Goal: Transaction & Acquisition: Download file/media

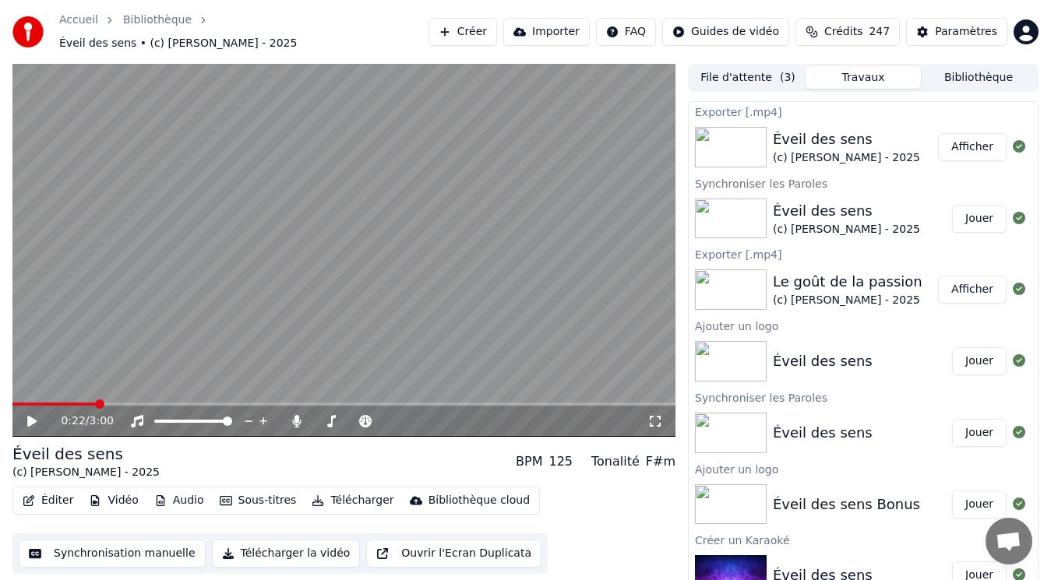
click at [977, 146] on button "Afficher" at bounding box center [972, 147] width 69 height 28
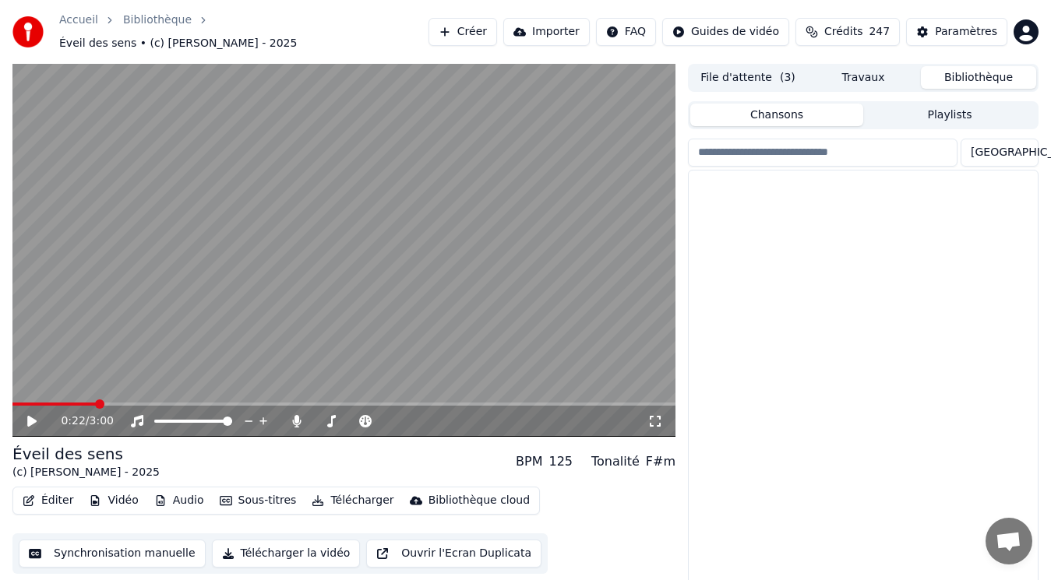
click at [967, 75] on button "Bibliothèque" at bounding box center [978, 77] width 115 height 23
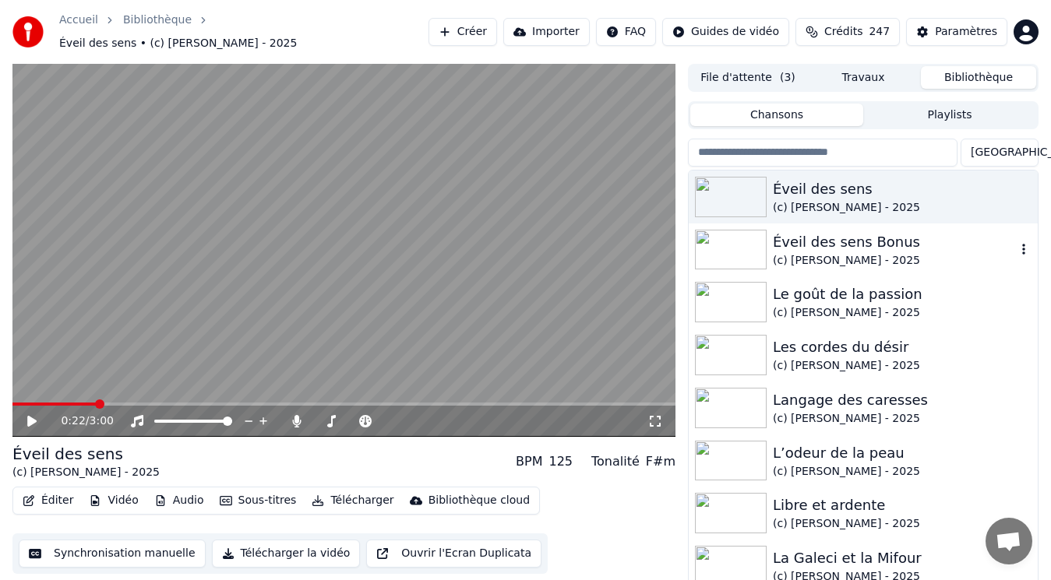
click at [783, 243] on div "Éveil des sens Bonus" at bounding box center [894, 242] width 243 height 22
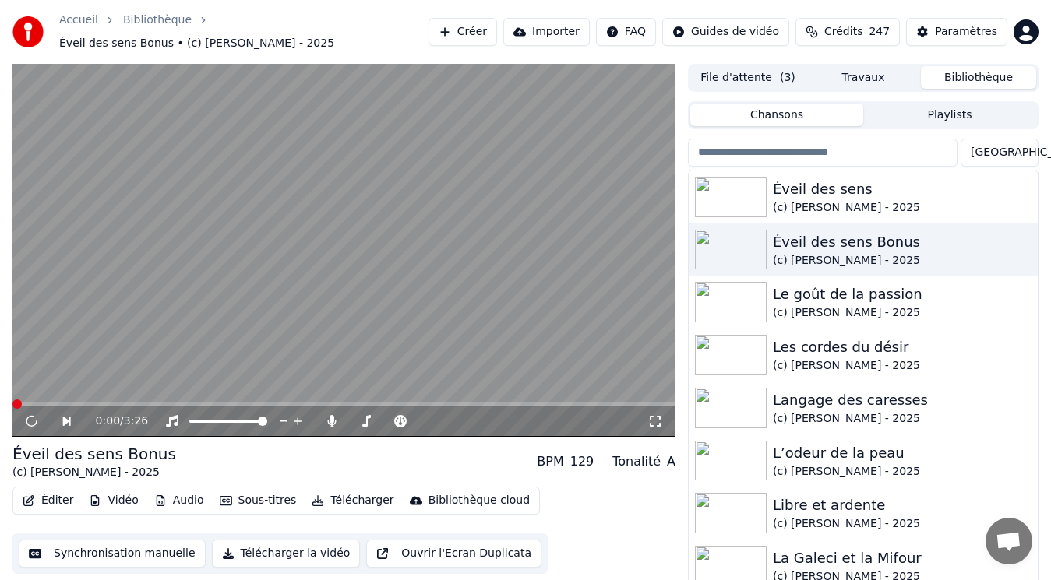
click at [303, 219] on video at bounding box center [343, 250] width 663 height 373
click at [304, 219] on video at bounding box center [343, 250] width 663 height 373
click at [348, 301] on video at bounding box center [343, 250] width 663 height 373
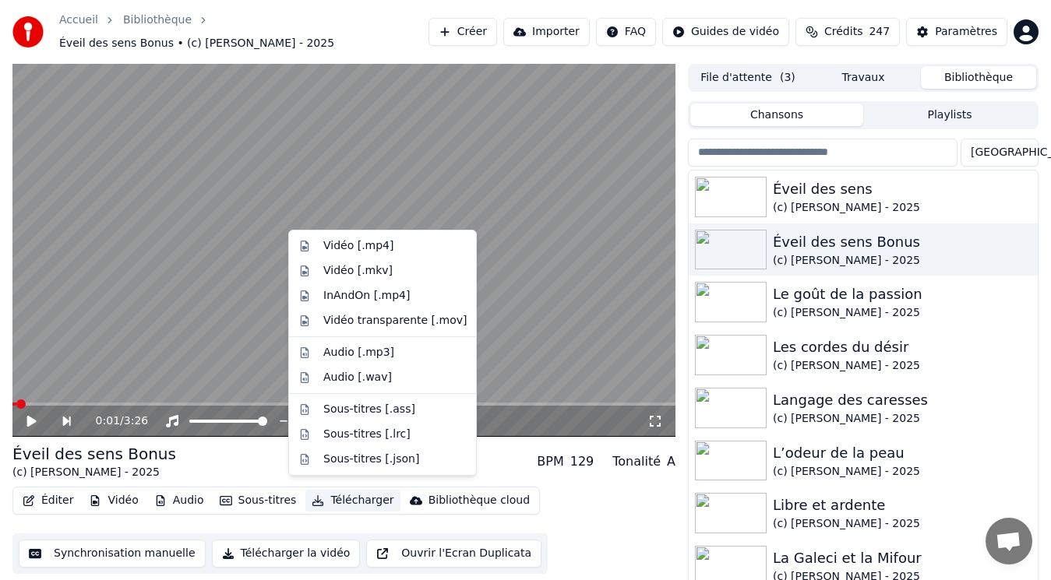
click at [358, 493] on button "Télécharger" at bounding box center [352, 501] width 94 height 22
click at [371, 247] on div "Vidéo [.mp4]" at bounding box center [358, 246] width 70 height 16
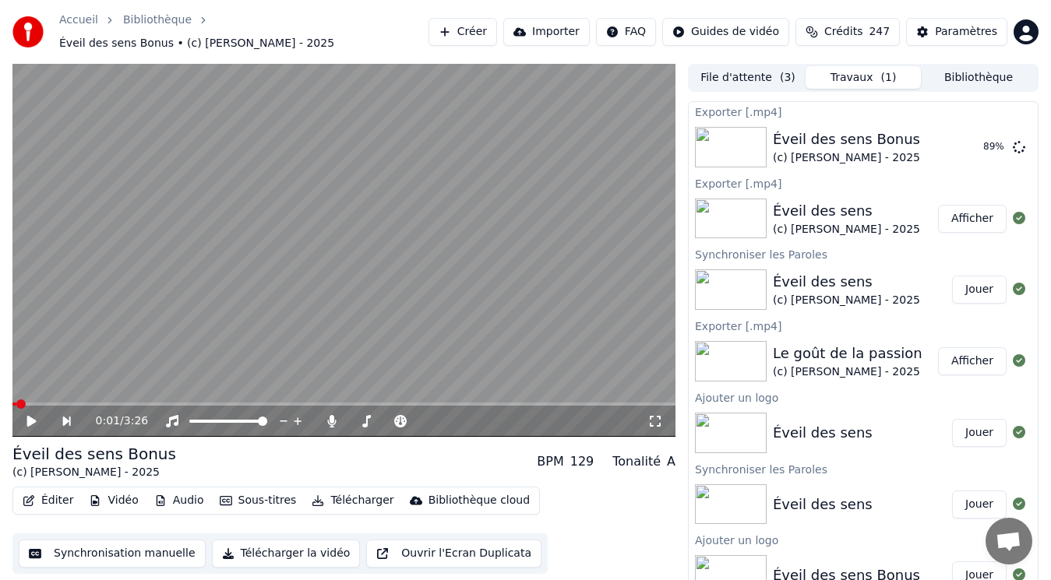
click at [959, 354] on button "Afficher" at bounding box center [972, 361] width 69 height 28
